Goal: Information Seeking & Learning: Check status

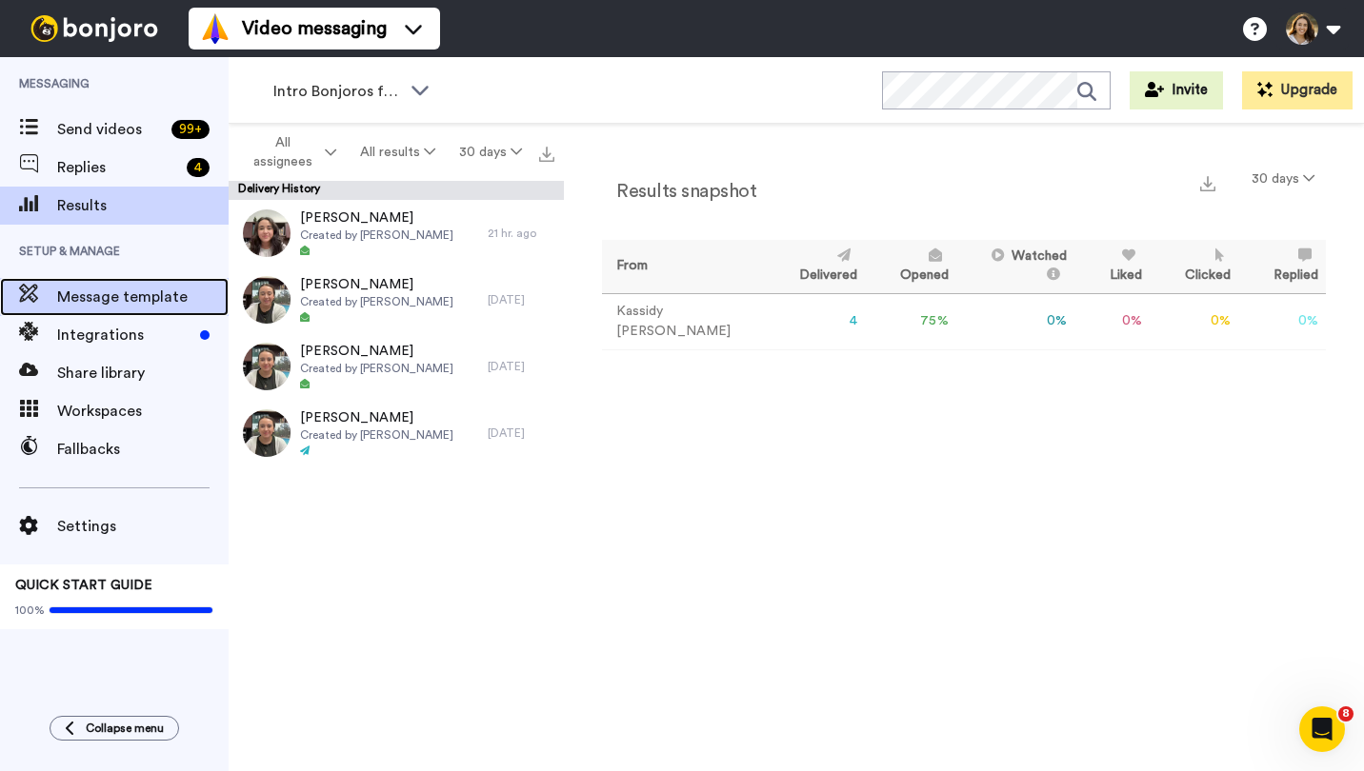
click at [95, 300] on span "Message template" at bounding box center [142, 297] width 171 height 23
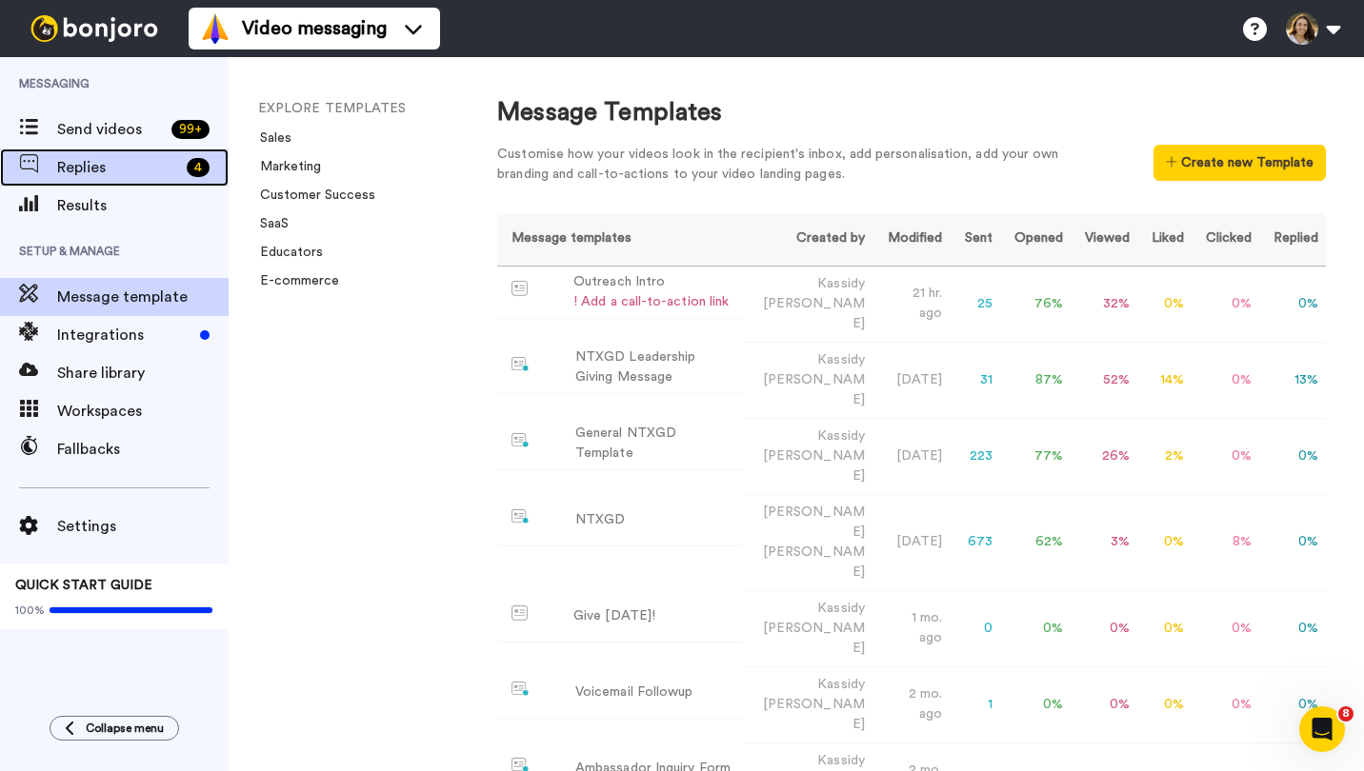
click at [55, 158] on span at bounding box center [28, 167] width 57 height 19
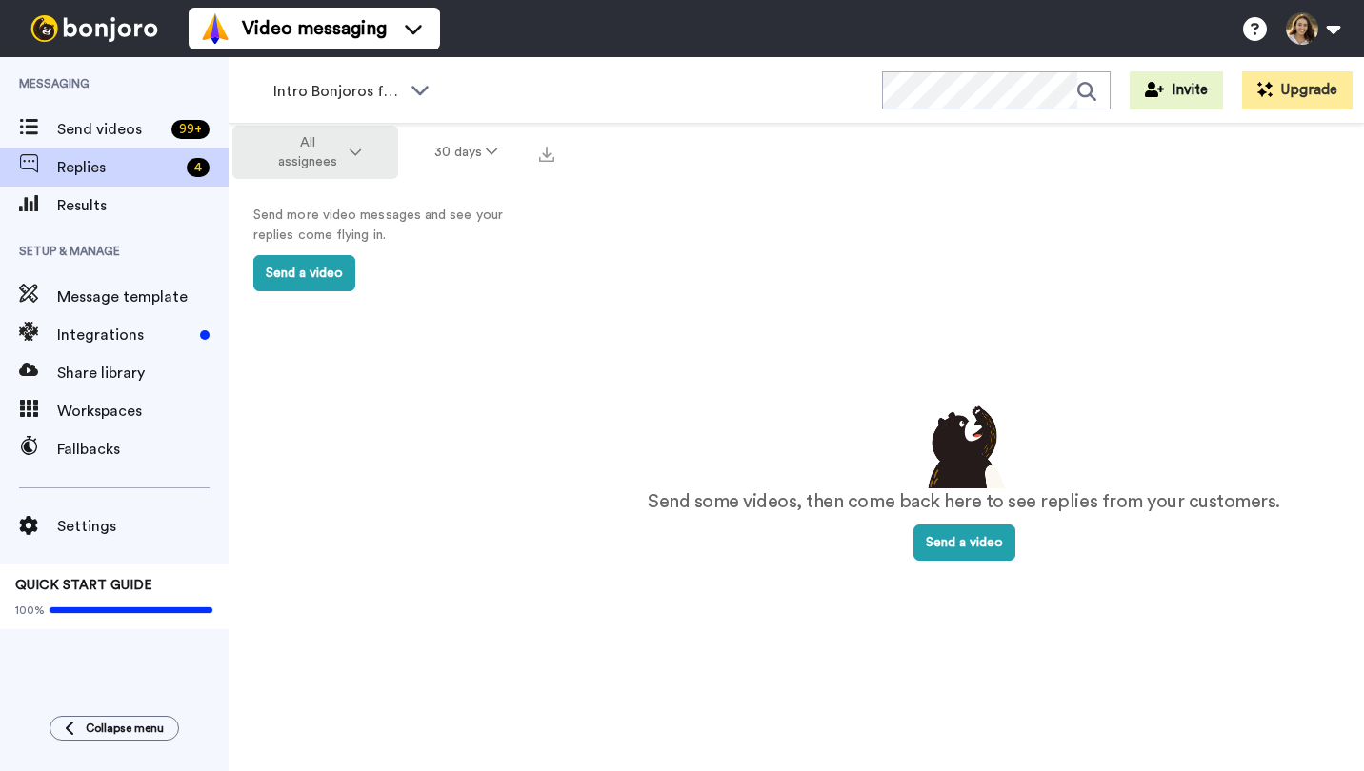
click at [277, 159] on span "All assignees" at bounding box center [307, 152] width 77 height 38
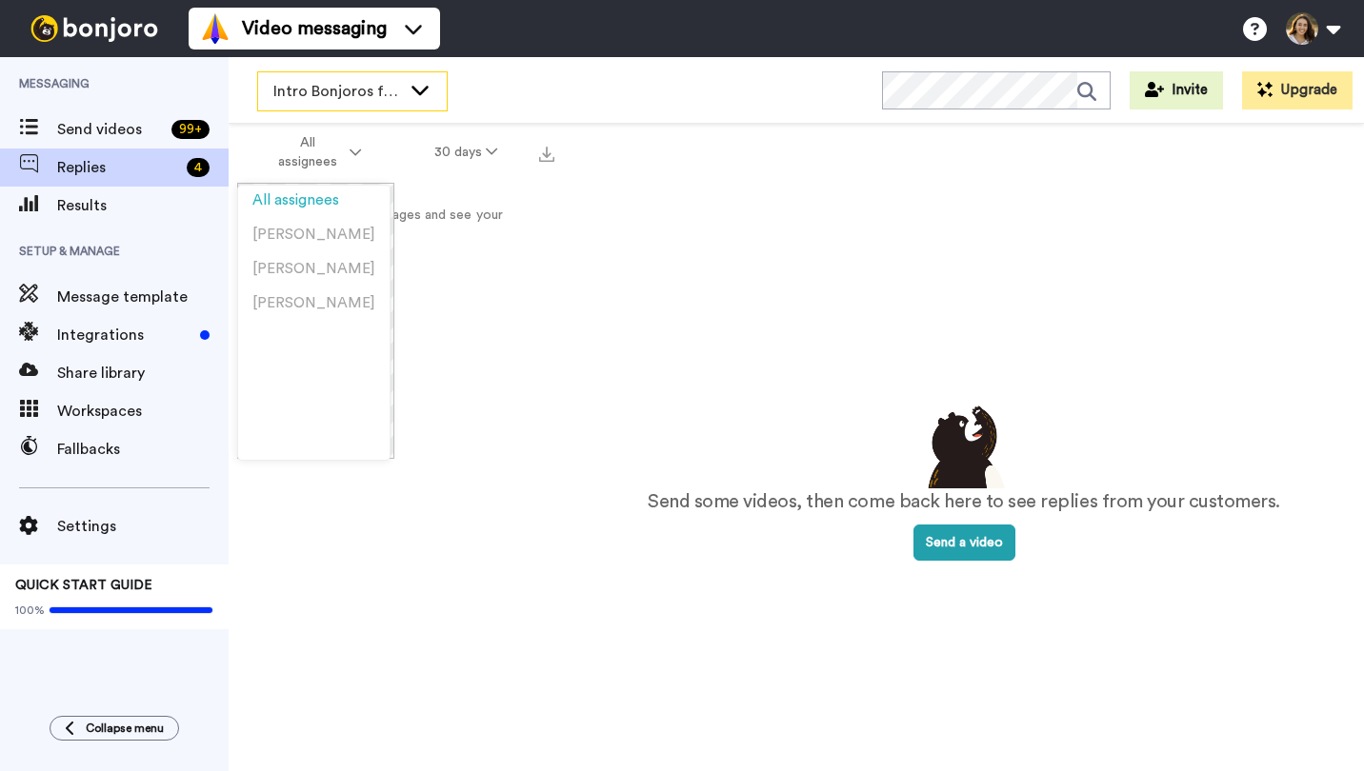
click at [379, 90] on span "Intro Bonjoros for NTXGD" at bounding box center [337, 91] width 128 height 23
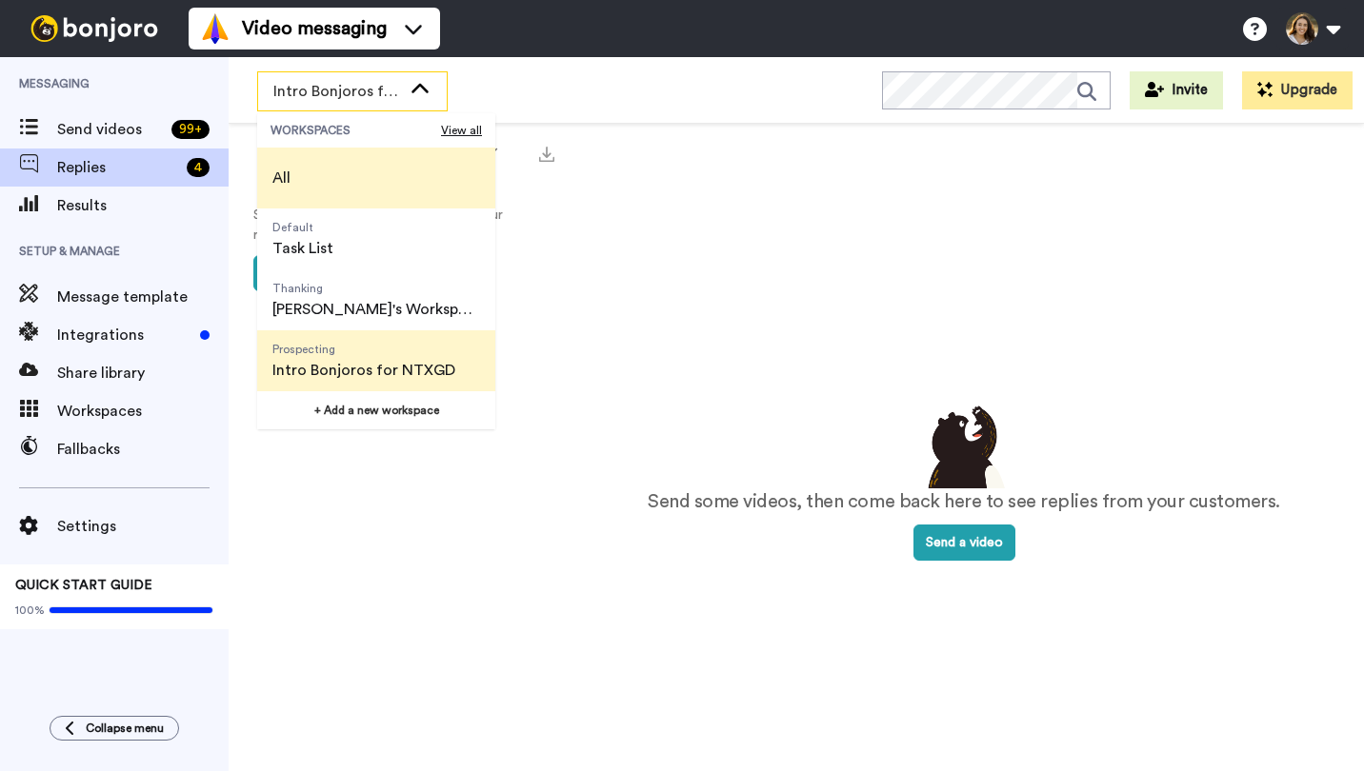
click at [323, 193] on li "All" at bounding box center [376, 178] width 238 height 61
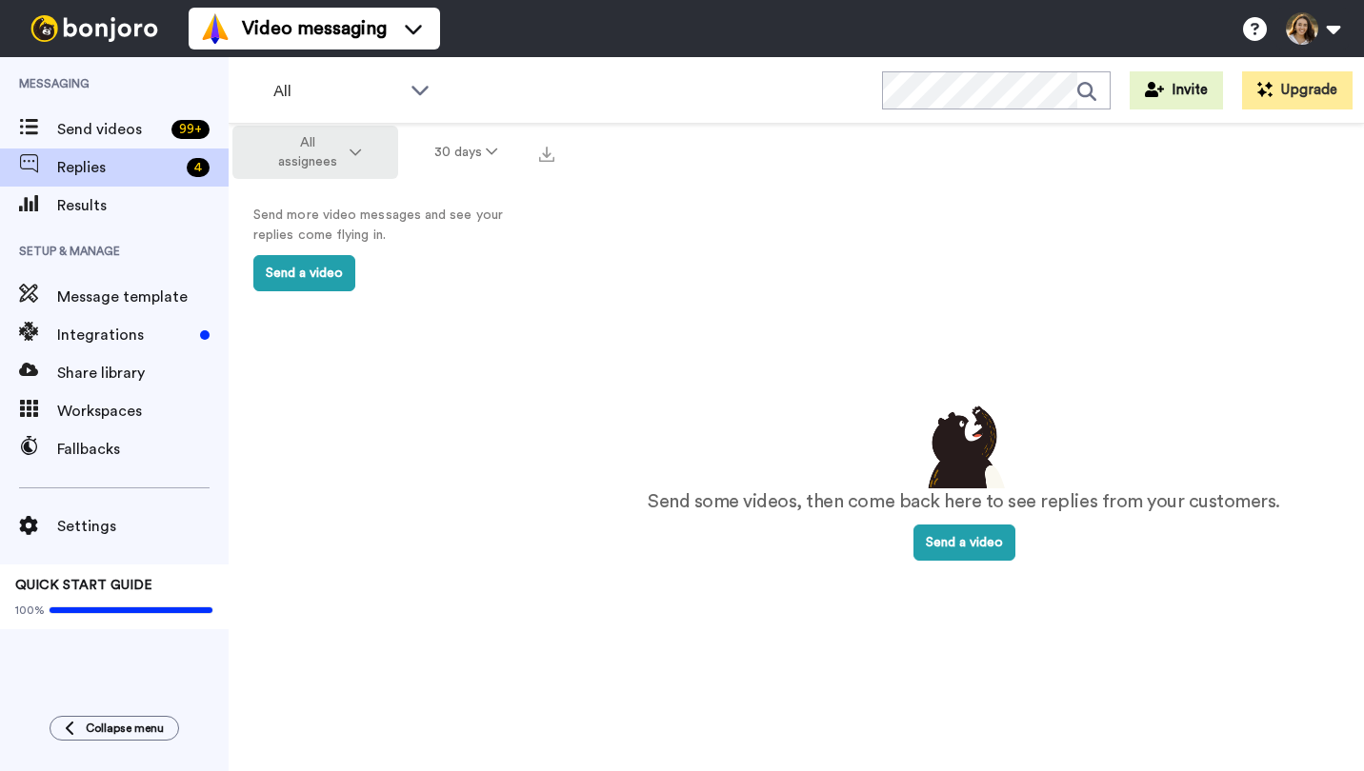
click at [333, 157] on span "All assignees" at bounding box center [307, 152] width 77 height 38
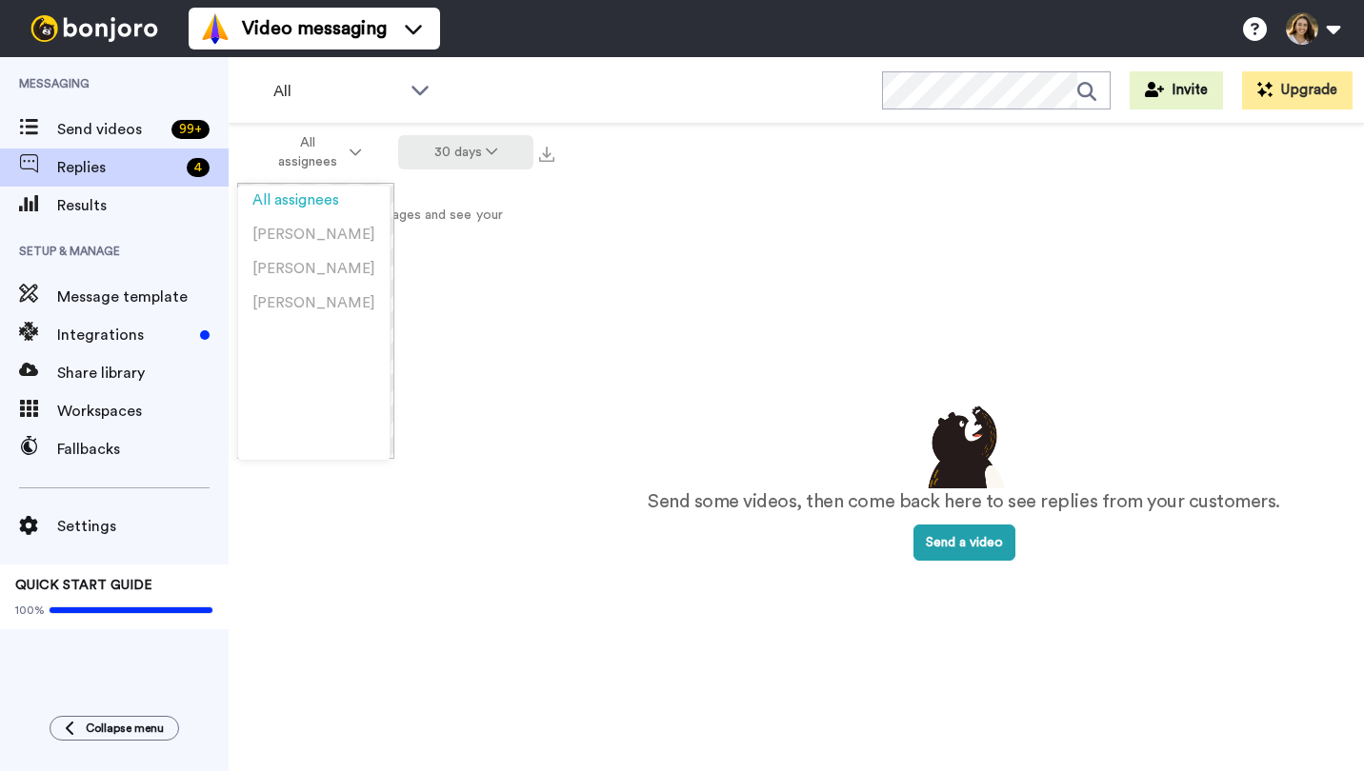
click at [459, 167] on button "30 days" at bounding box center [466, 152] width 136 height 34
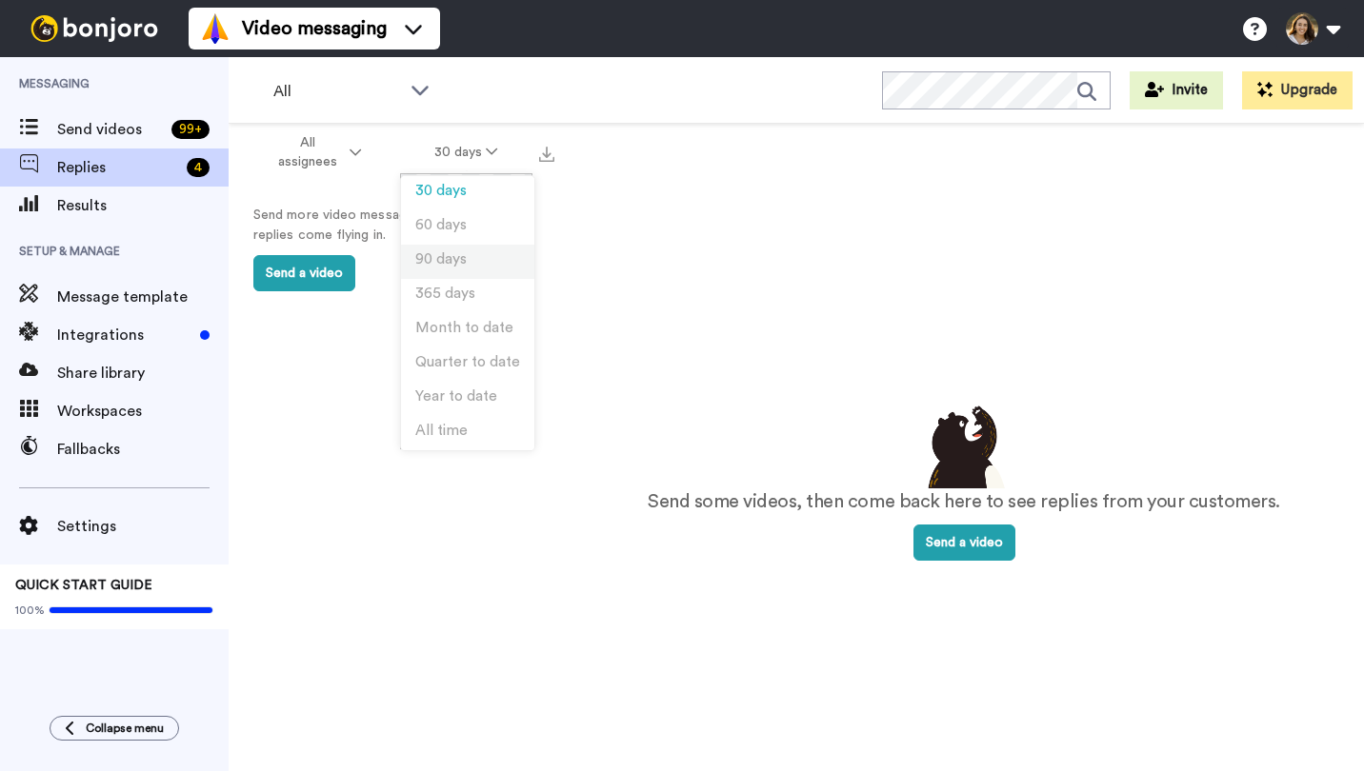
click at [445, 256] on span "90 days" at bounding box center [440, 259] width 51 height 14
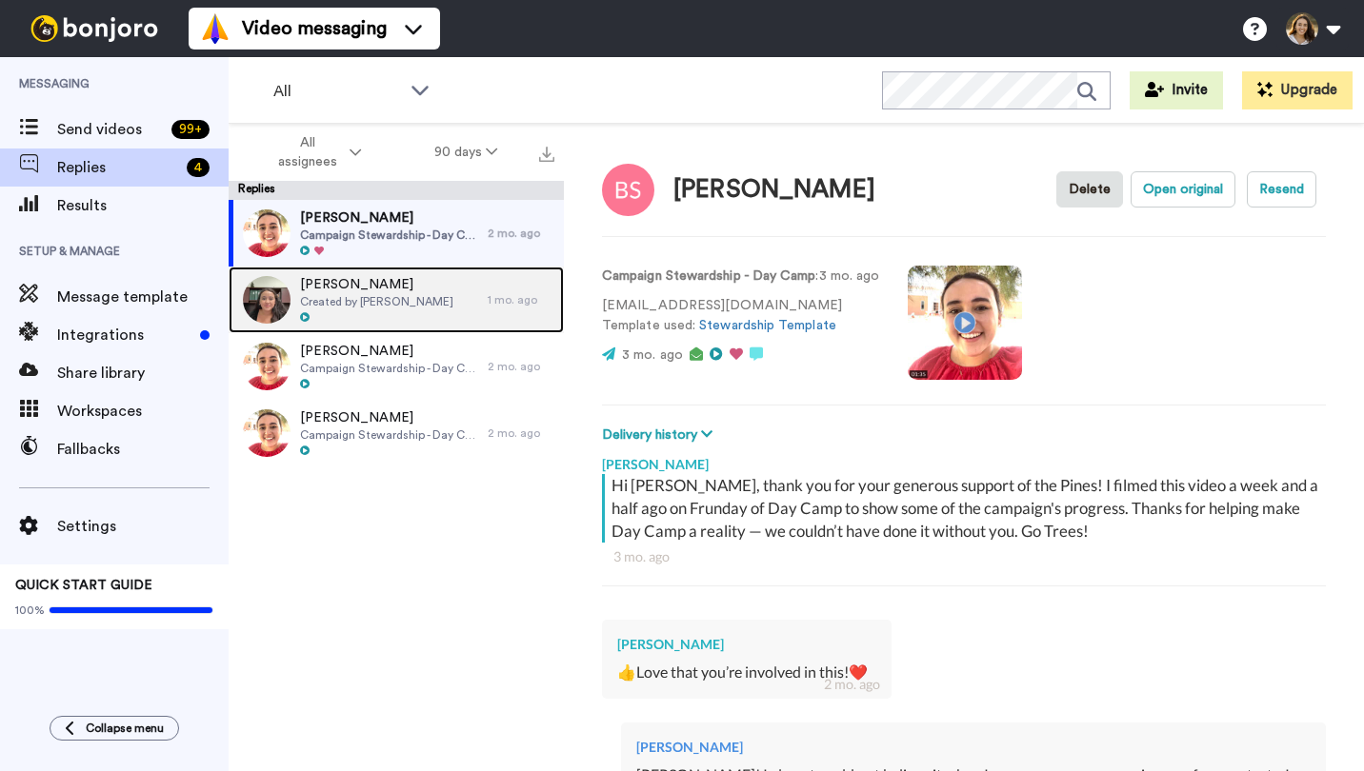
click at [440, 294] on span "Created by [PERSON_NAME]" at bounding box center [376, 301] width 153 height 15
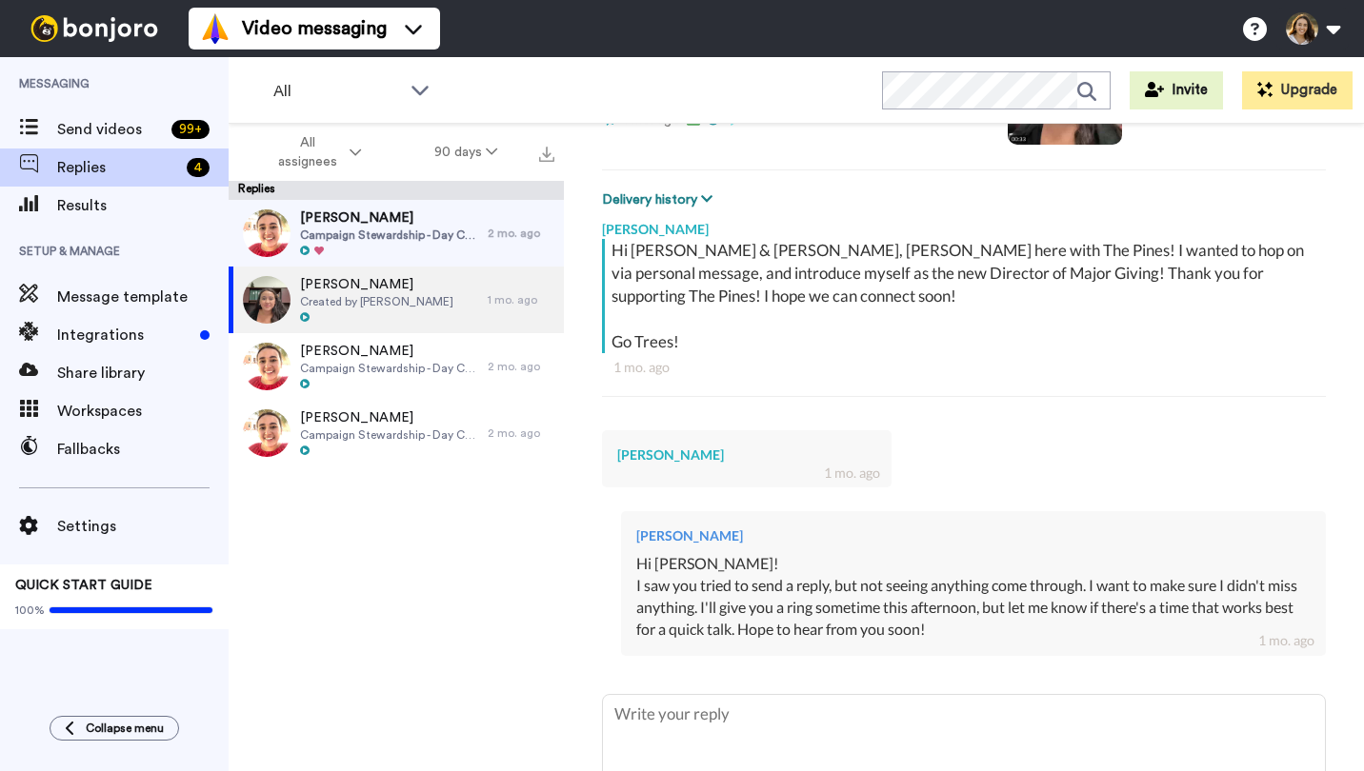
scroll to position [236, 0]
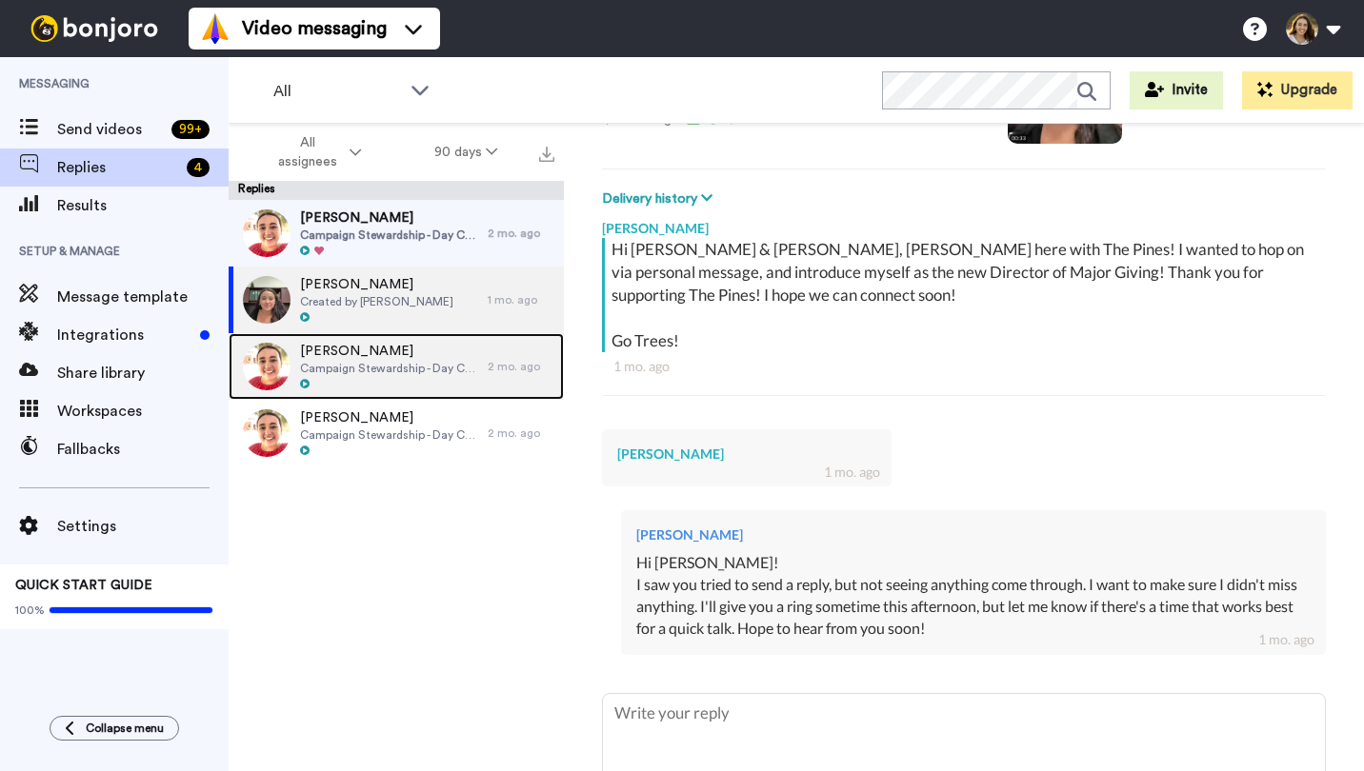
click at [394, 349] on span "Nicole Gauthier" at bounding box center [389, 351] width 178 height 19
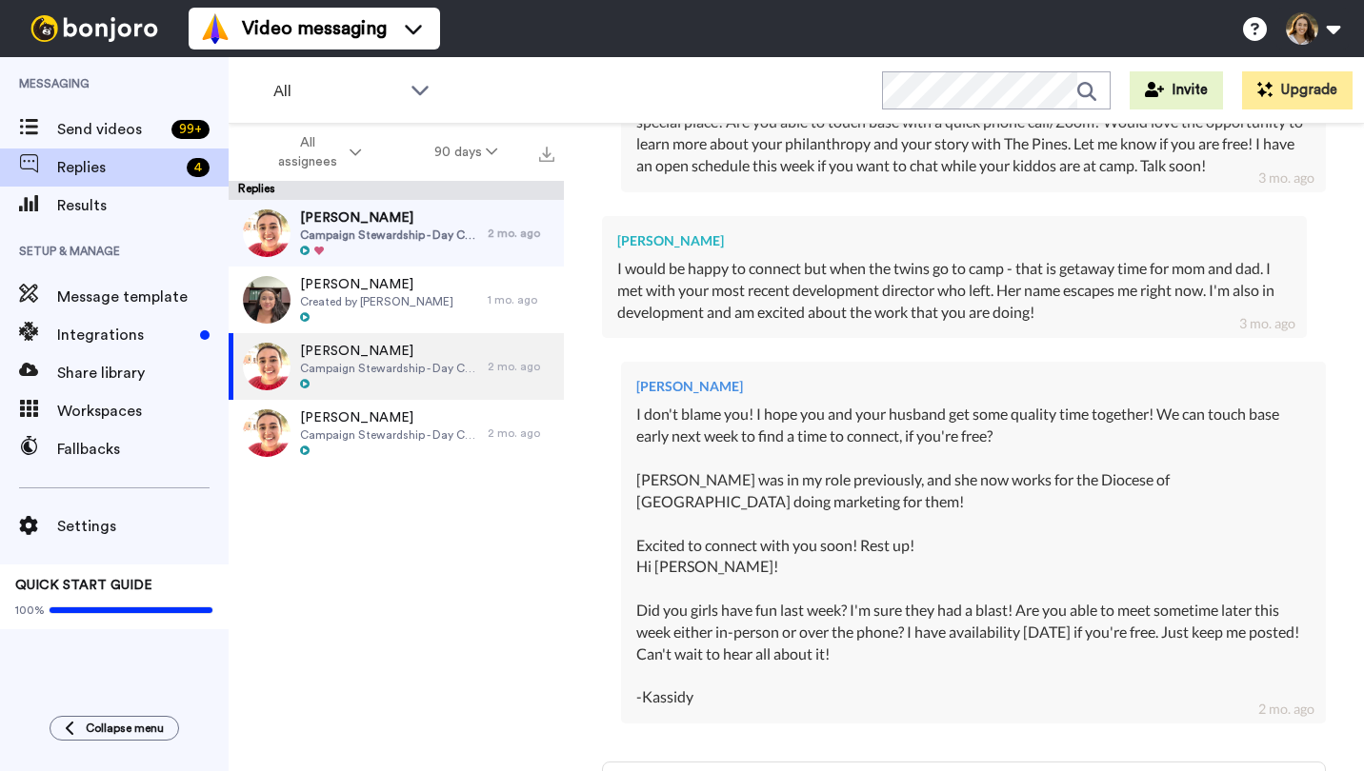
scroll to position [746, 0]
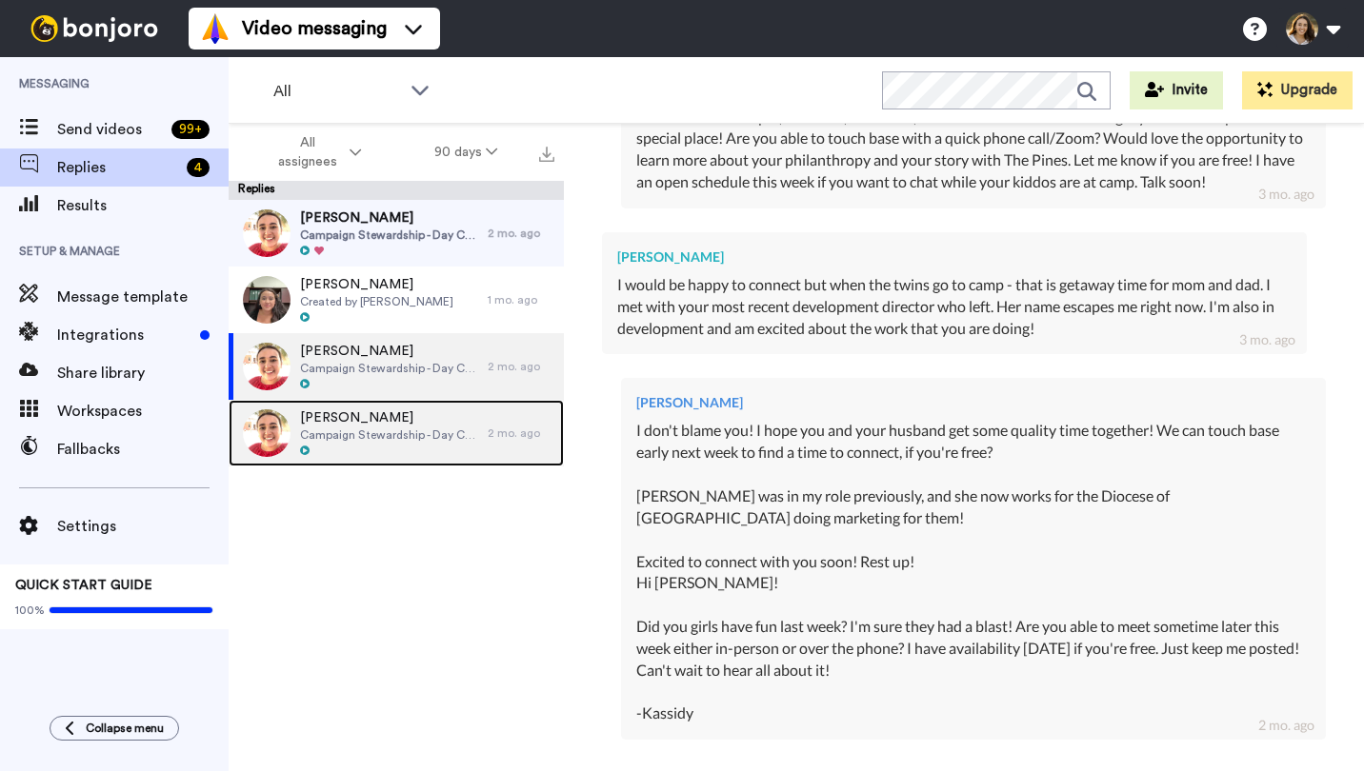
click at [339, 427] on span "Kelli DeGeeter" at bounding box center [389, 418] width 178 height 19
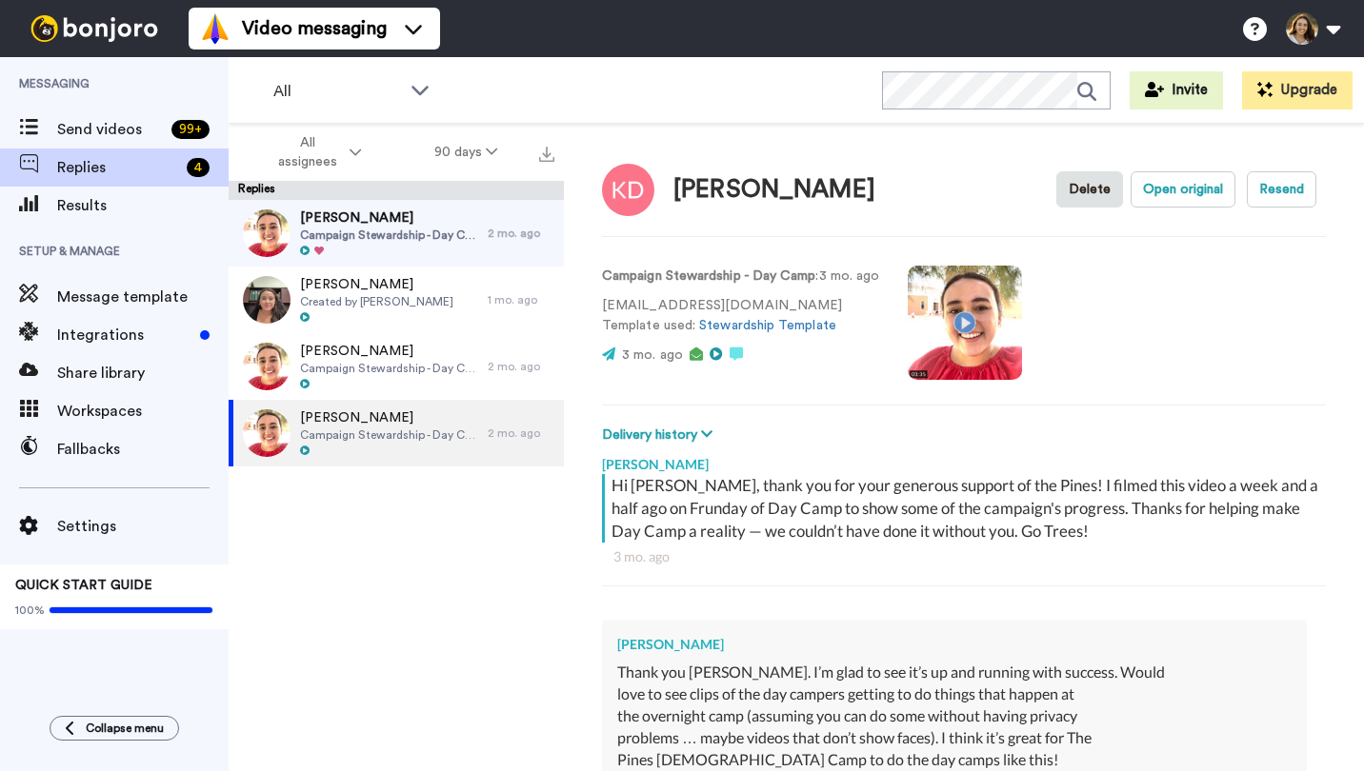
type textarea "x"
